Goal: Find specific page/section: Find specific page/section

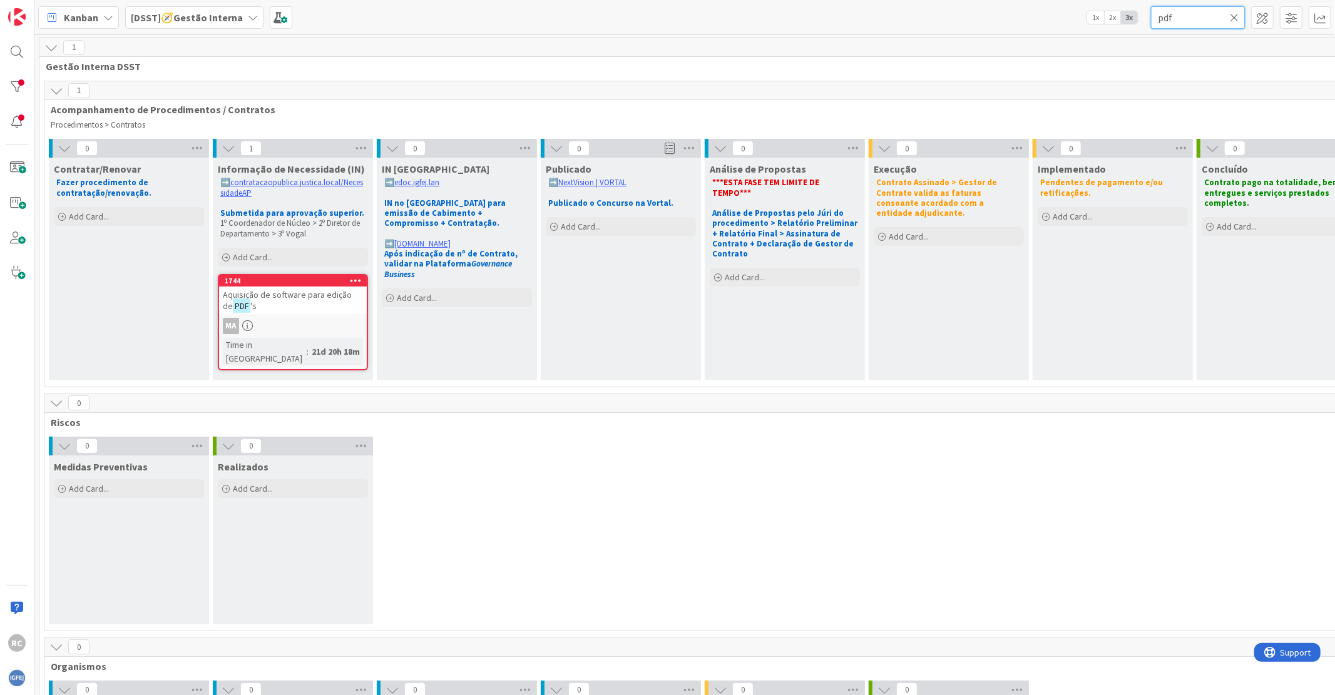
click at [1190, 13] on input "pdf" at bounding box center [1198, 17] width 94 height 23
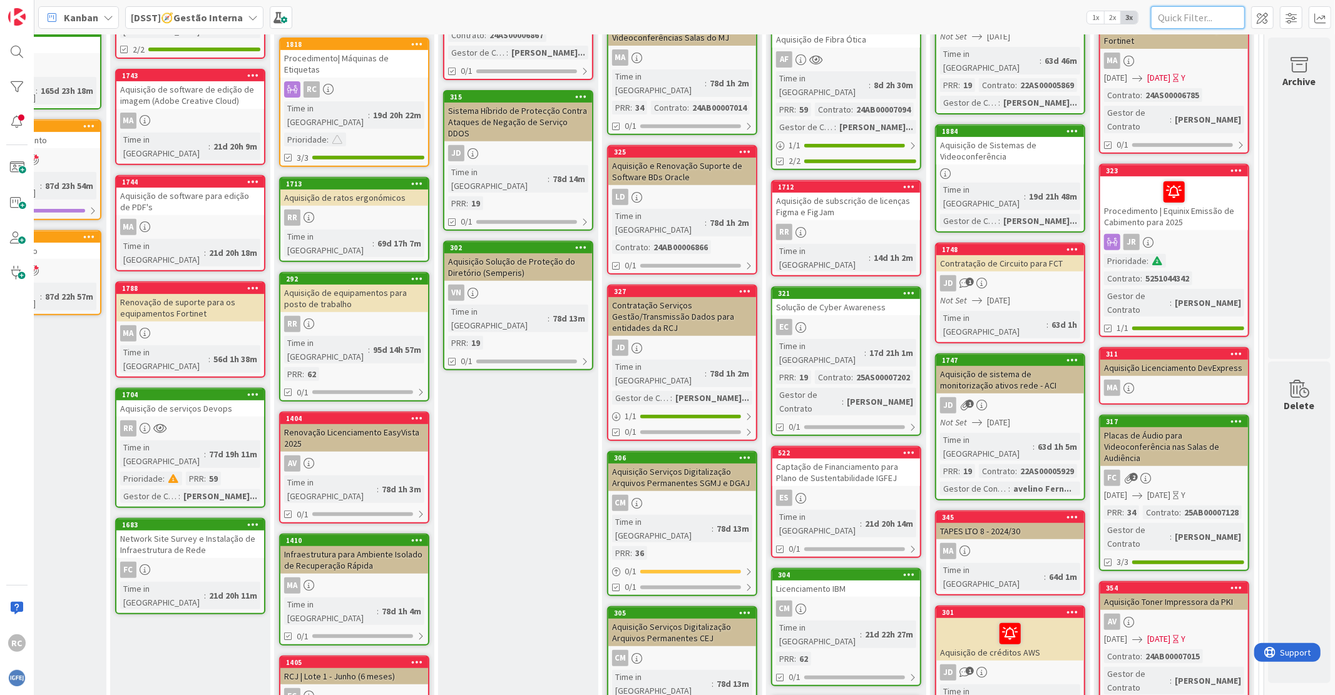
scroll to position [0, 113]
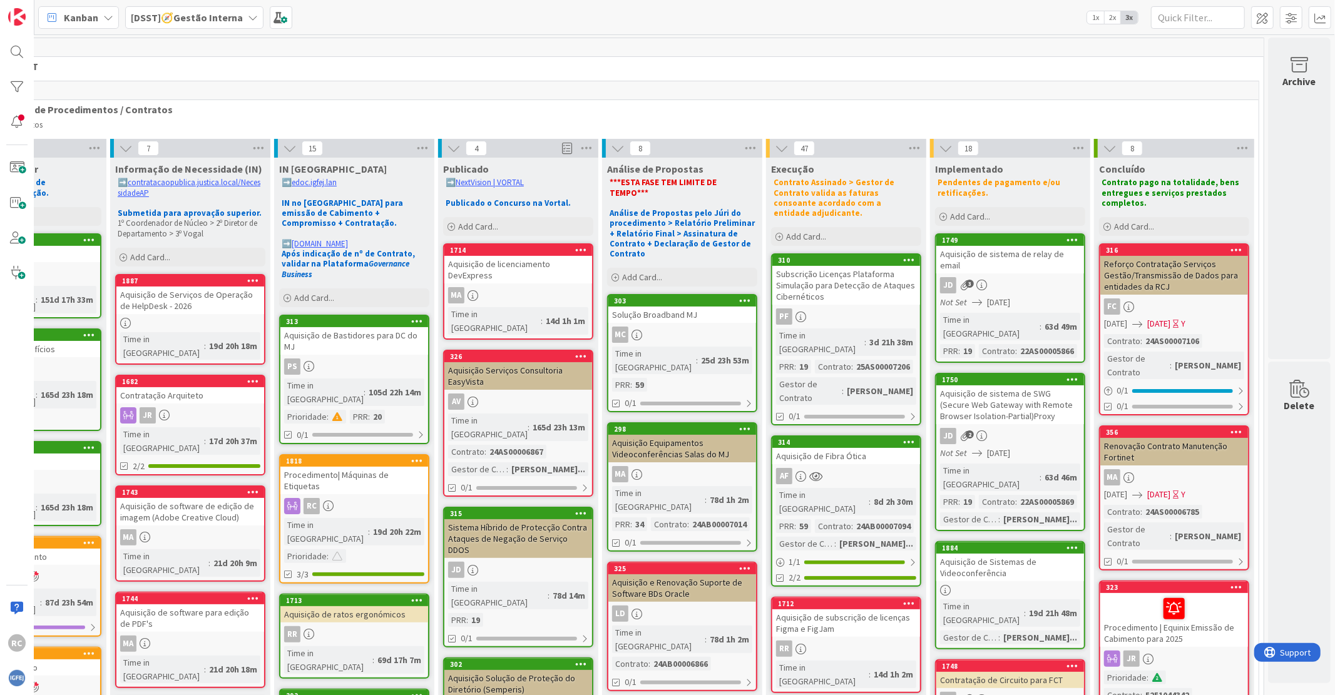
click at [653, 435] on div "Aquisição Equipamentos Videoconferências Salas do MJ" at bounding box center [682, 449] width 148 height 28
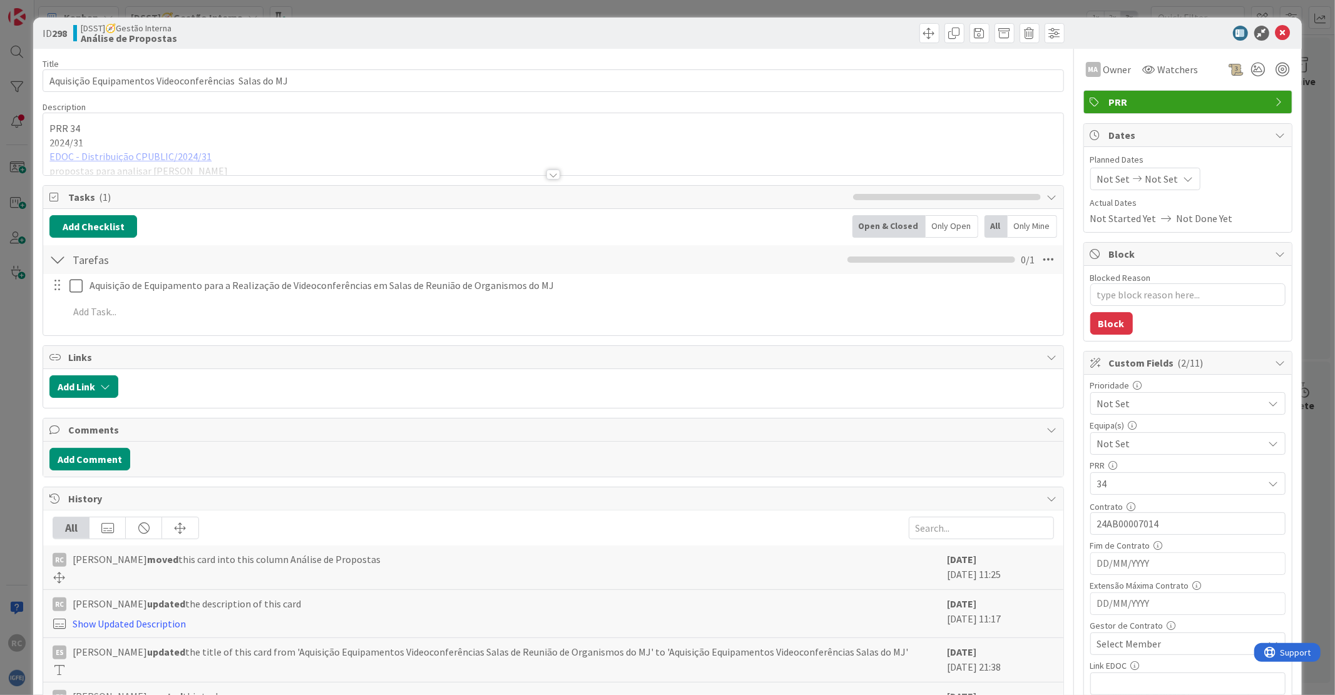
click at [161, 154] on div at bounding box center [553, 159] width 1020 height 32
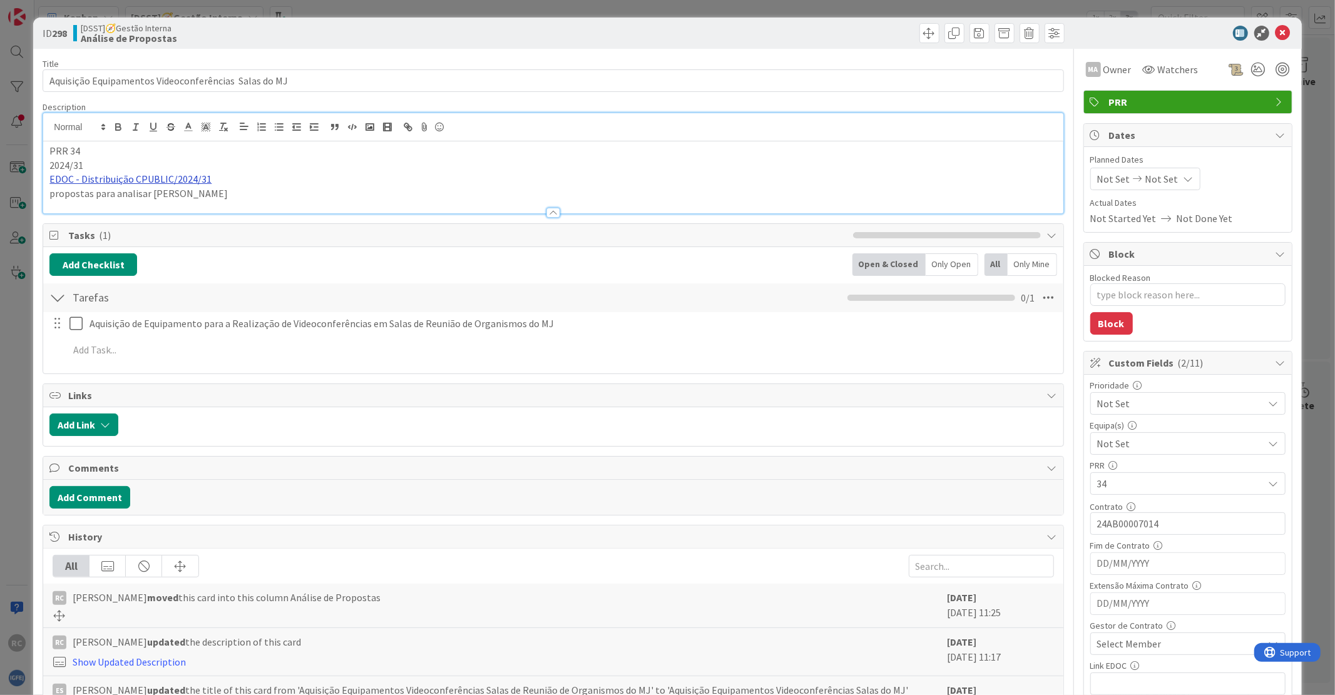
click at [157, 181] on link "EDOC - Distribuição CPUBLIC/2024/31" at bounding box center [130, 179] width 162 height 13
click at [163, 175] on link "EDOC - Distribuição CPUBLIC/2024/31" at bounding box center [130, 179] width 162 height 13
click at [74, 204] on link "[URL]" at bounding box center [63, 204] width 21 height 16
click at [1277, 30] on icon at bounding box center [1282, 33] width 15 height 15
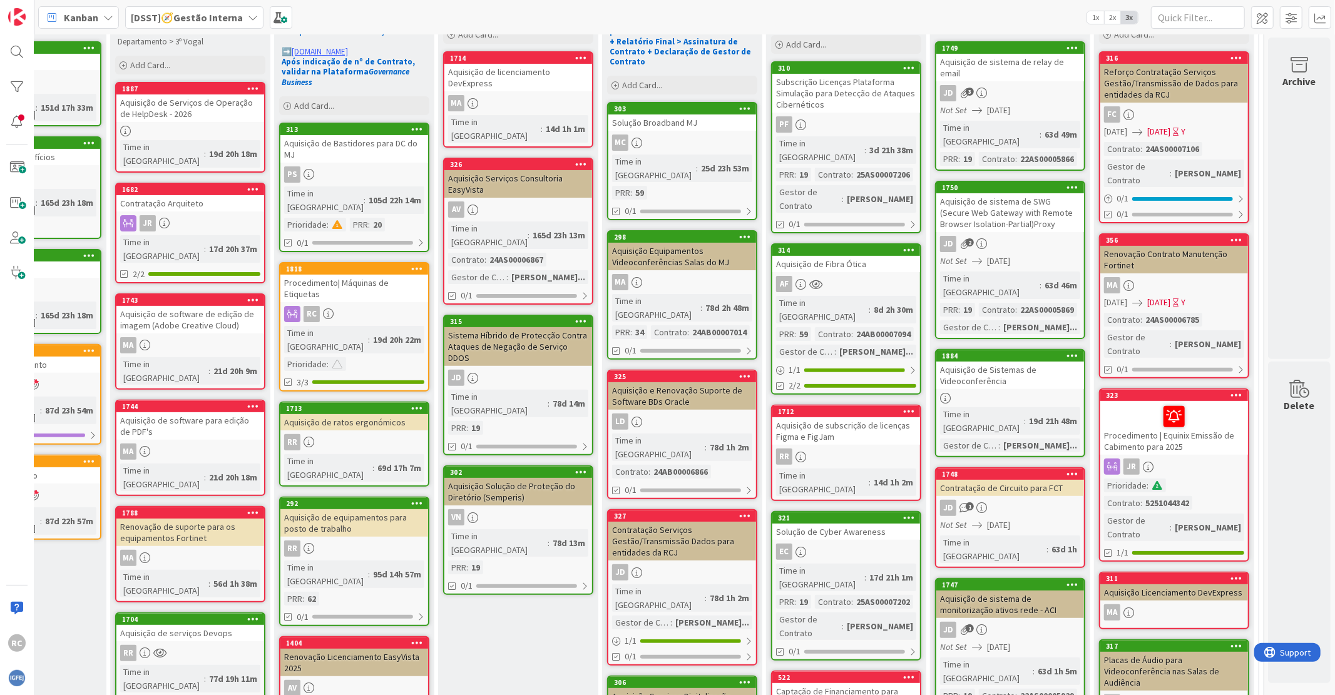
scroll to position [208, 113]
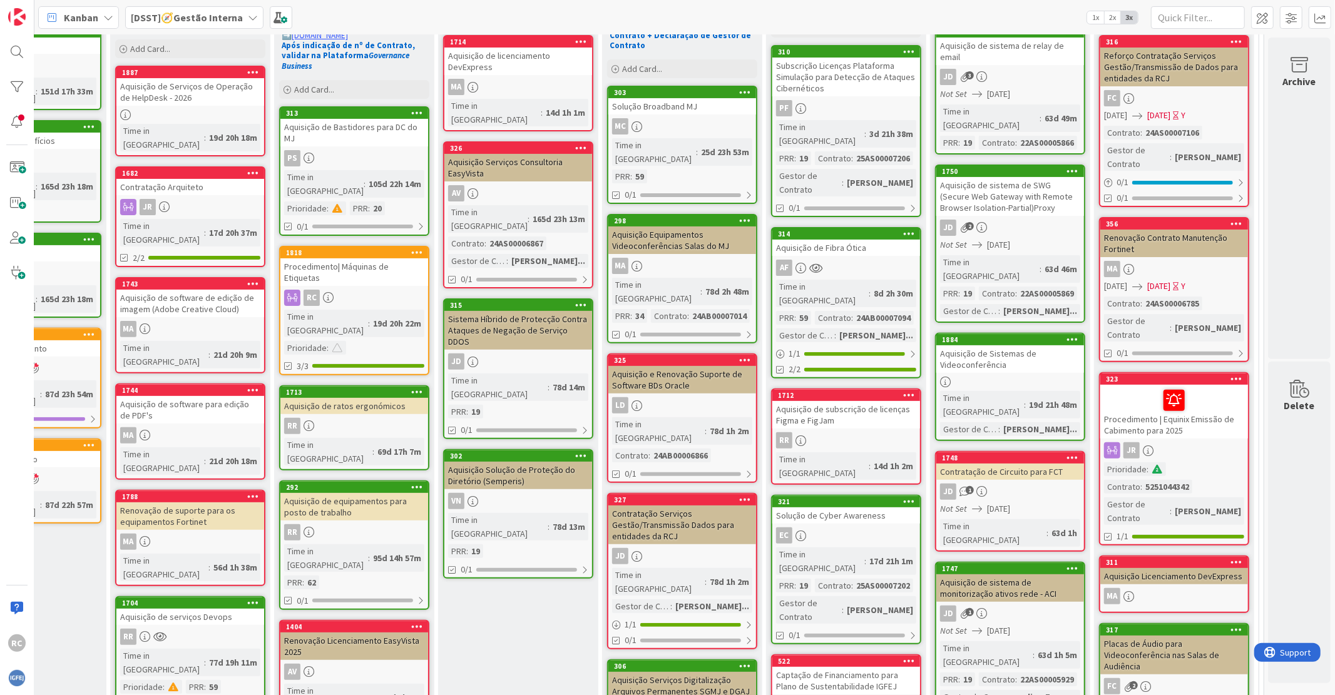
click at [662, 366] on div "Aquisição e Renovação Suporte de Software BDs Oracle" at bounding box center [682, 380] width 148 height 28
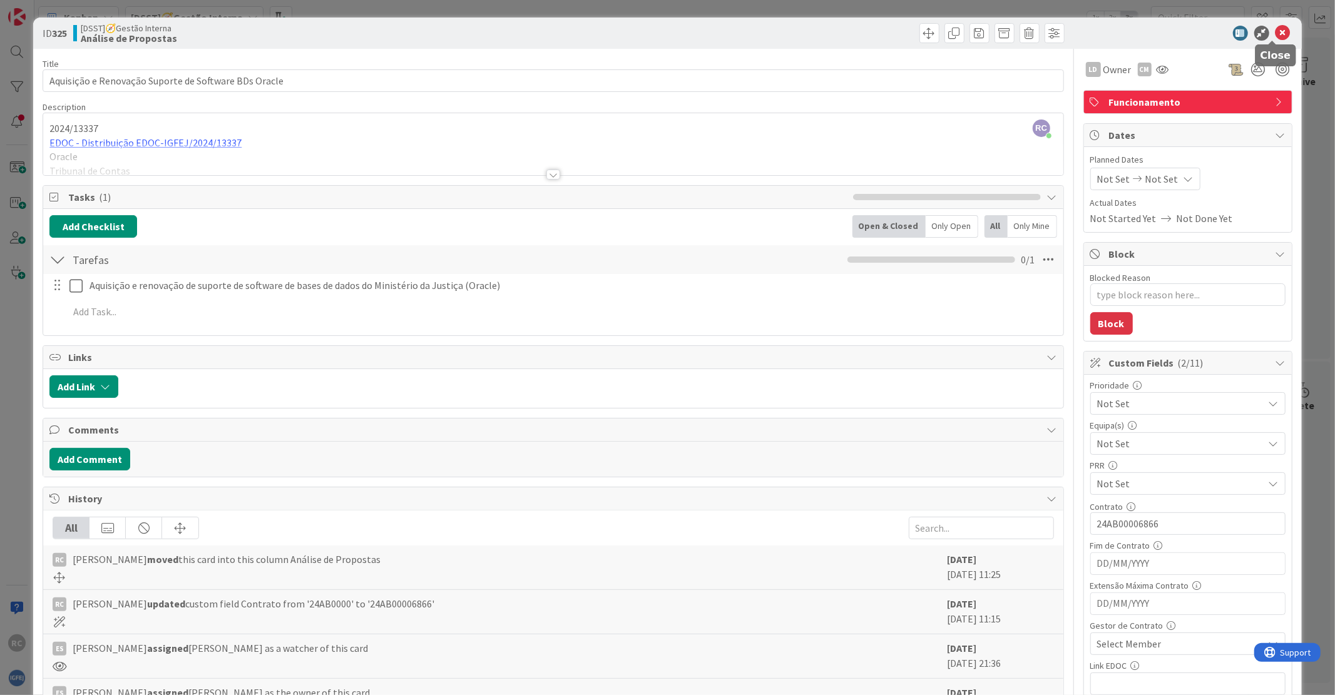
click at [1275, 29] on icon at bounding box center [1282, 33] width 15 height 15
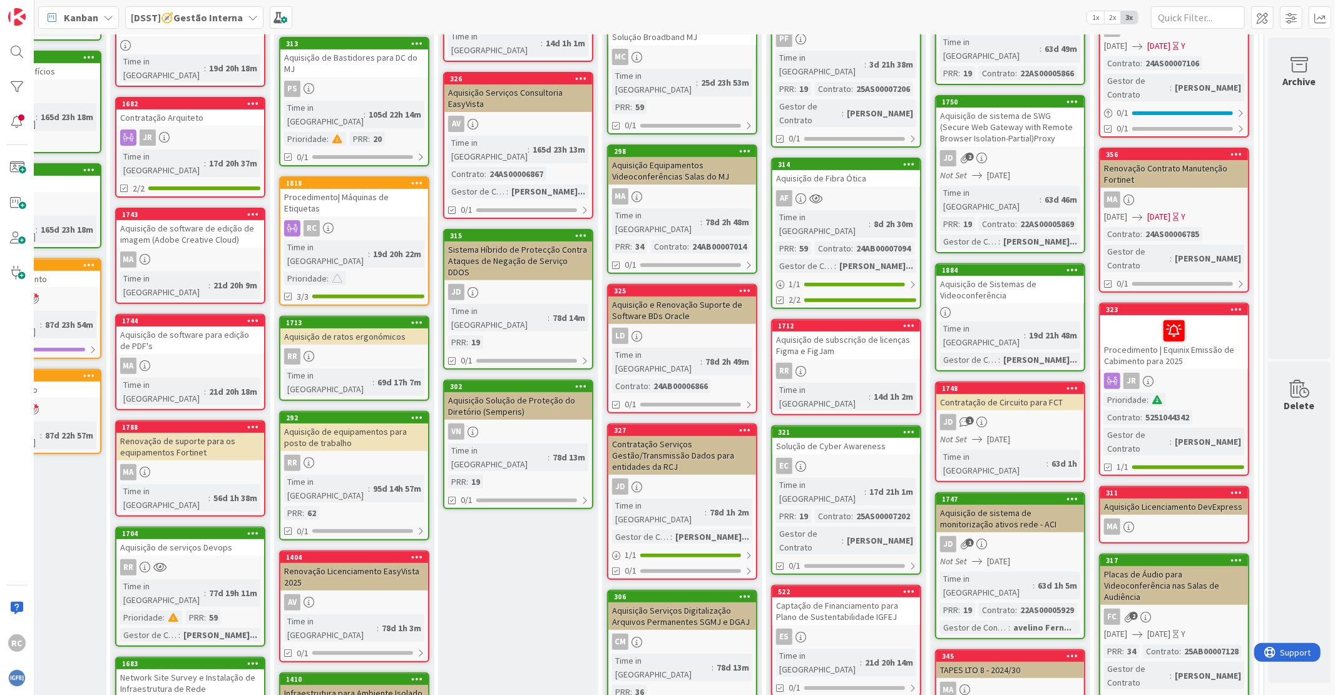
click at [648, 436] on div "Contratação Serviços Gestão/Transmissão Dados para entidades da RCJ" at bounding box center [682, 455] width 148 height 39
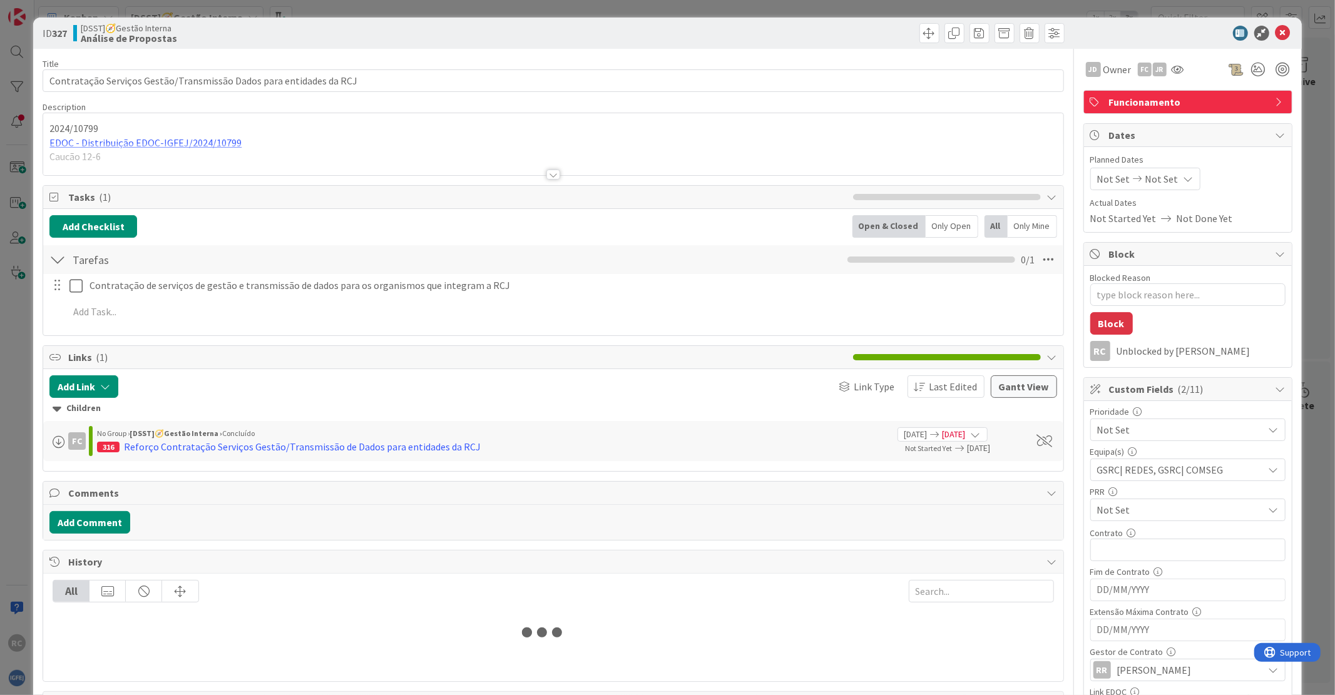
type textarea "x"
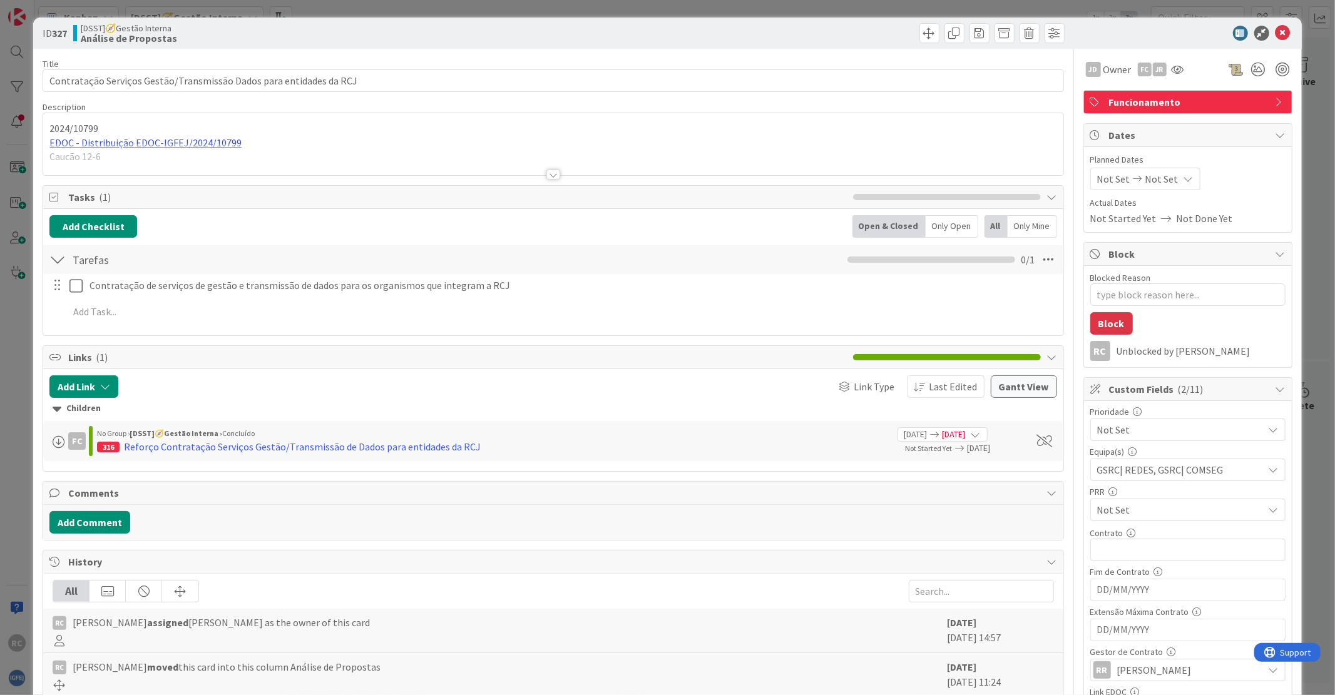
click at [140, 142] on div "2024/10799 EDOC - Distribuição EDOC-IGFEJ/2024/10799 [GEOGRAPHIC_DATA] 12-6" at bounding box center [553, 147] width 1020 height 56
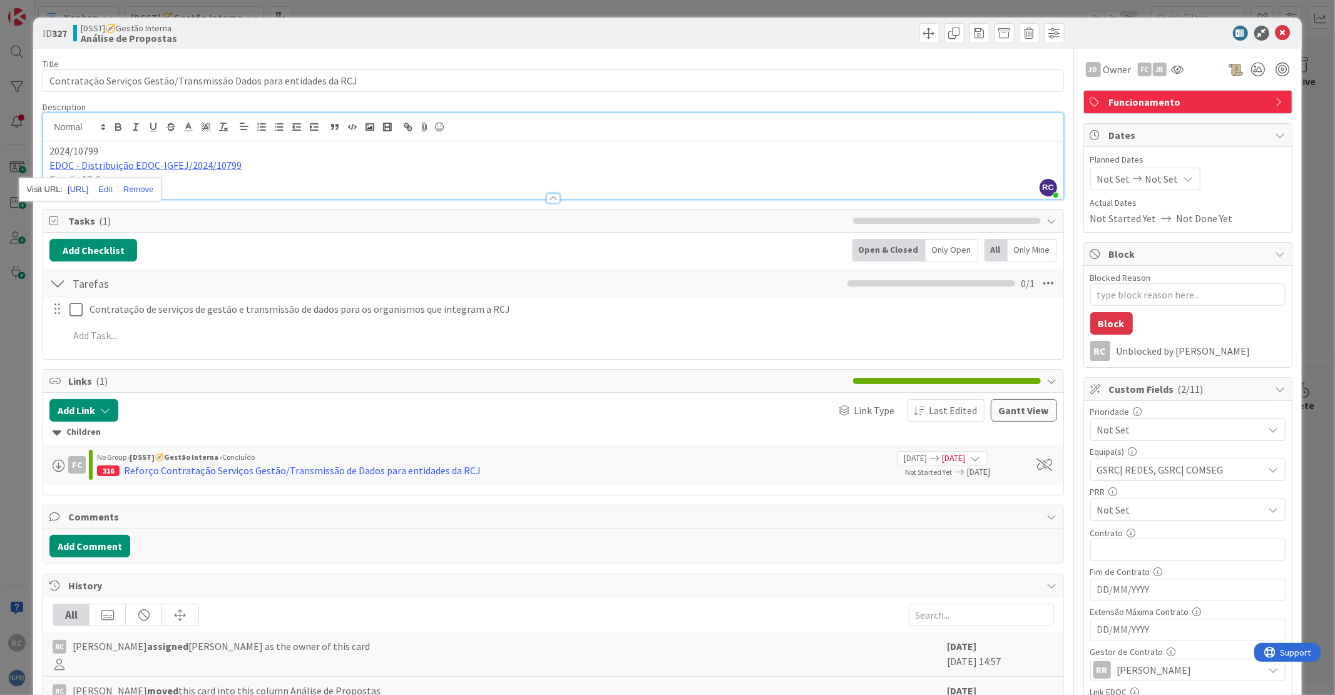
click at [88, 190] on link "[URL]" at bounding box center [78, 189] width 21 height 16
click at [1275, 29] on icon at bounding box center [1282, 33] width 15 height 15
